Goal: Navigation & Orientation: Go to known website

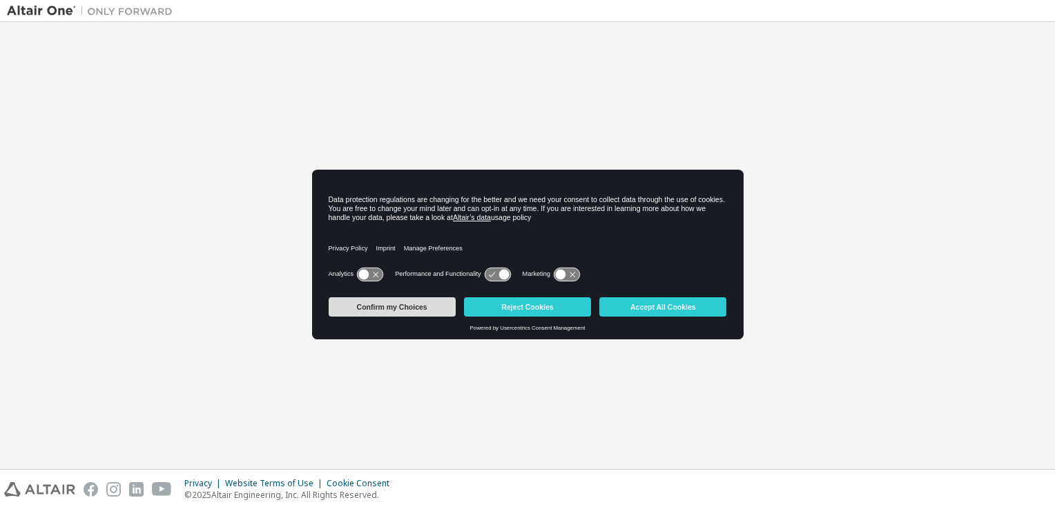
click at [401, 303] on button "Confirm my Choices" at bounding box center [392, 306] width 127 height 19
